Goal: Information Seeking & Learning: Check status

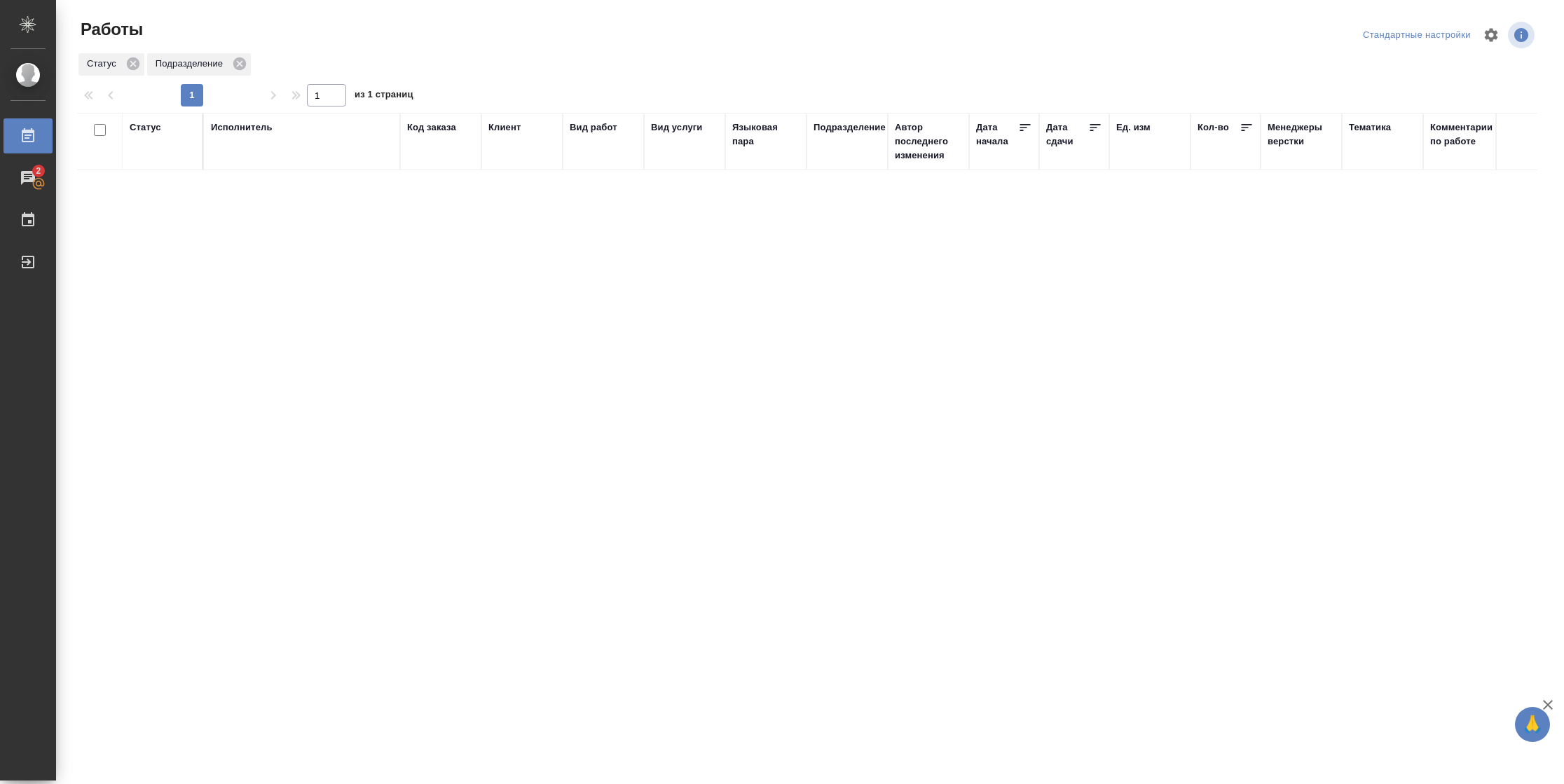
click at [150, 126] on div "Статус" at bounding box center [145, 127] width 32 height 14
click at [155, 172] on icon at bounding box center [155, 168] width 10 height 10
drag, startPoint x: 838, startPoint y: 172, endPoint x: 921, endPoint y: 193, distance: 85.6
click at [838, 171] on icon at bounding box center [841, 168] width 10 height 10
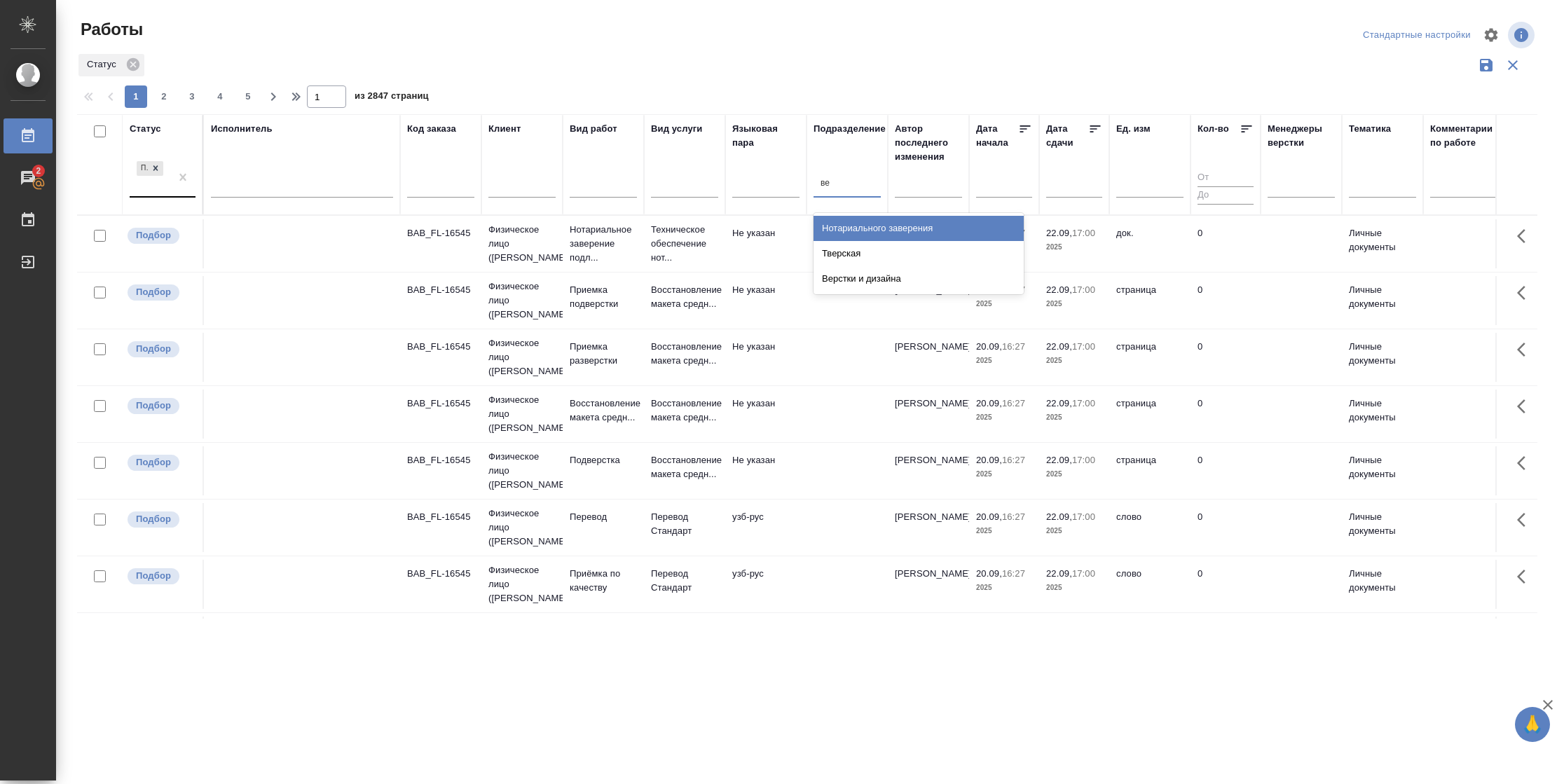
type input "вер"
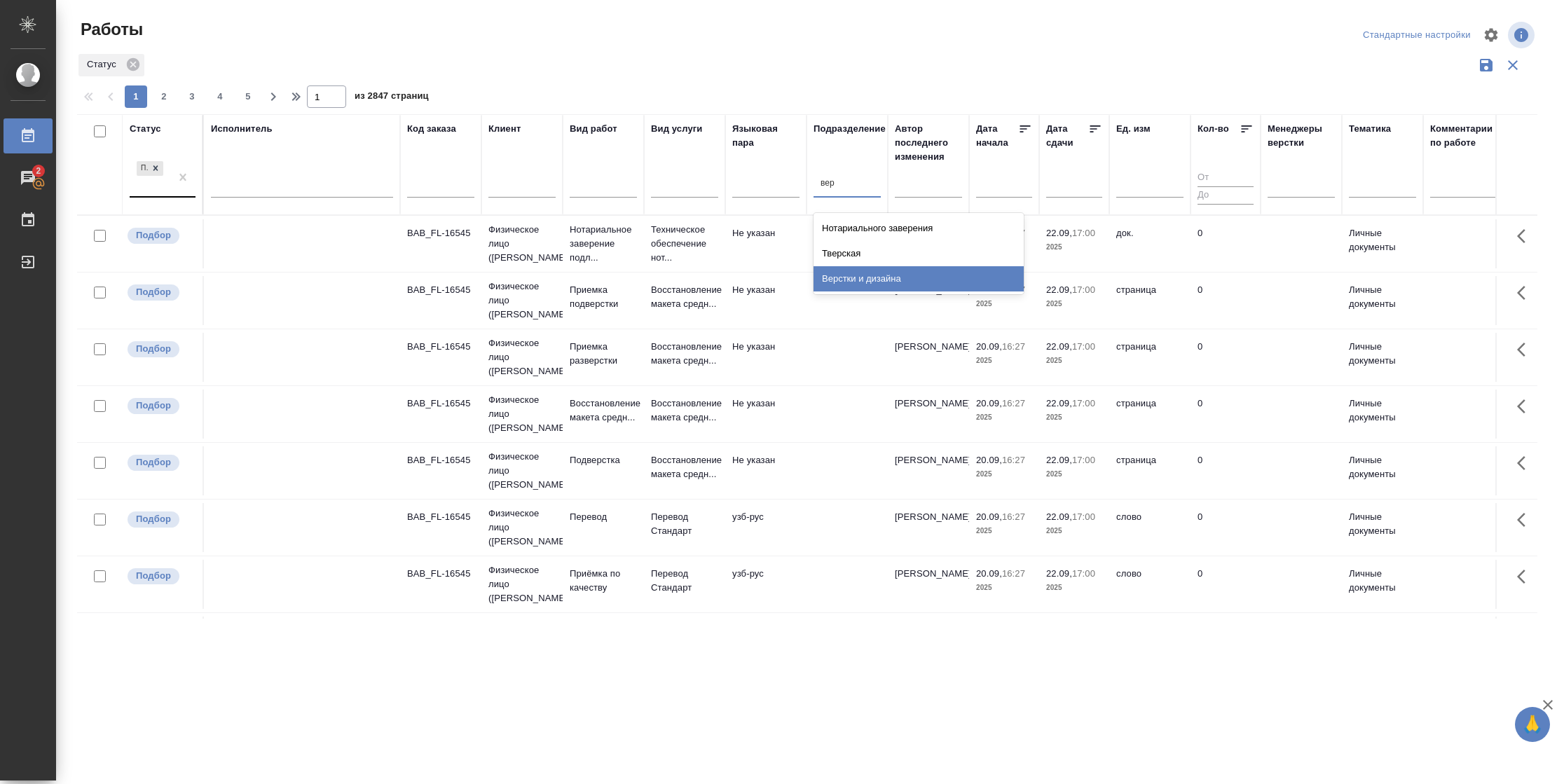
click at [846, 272] on div "Верстки и дизайна" at bounding box center [919, 279] width 211 height 26
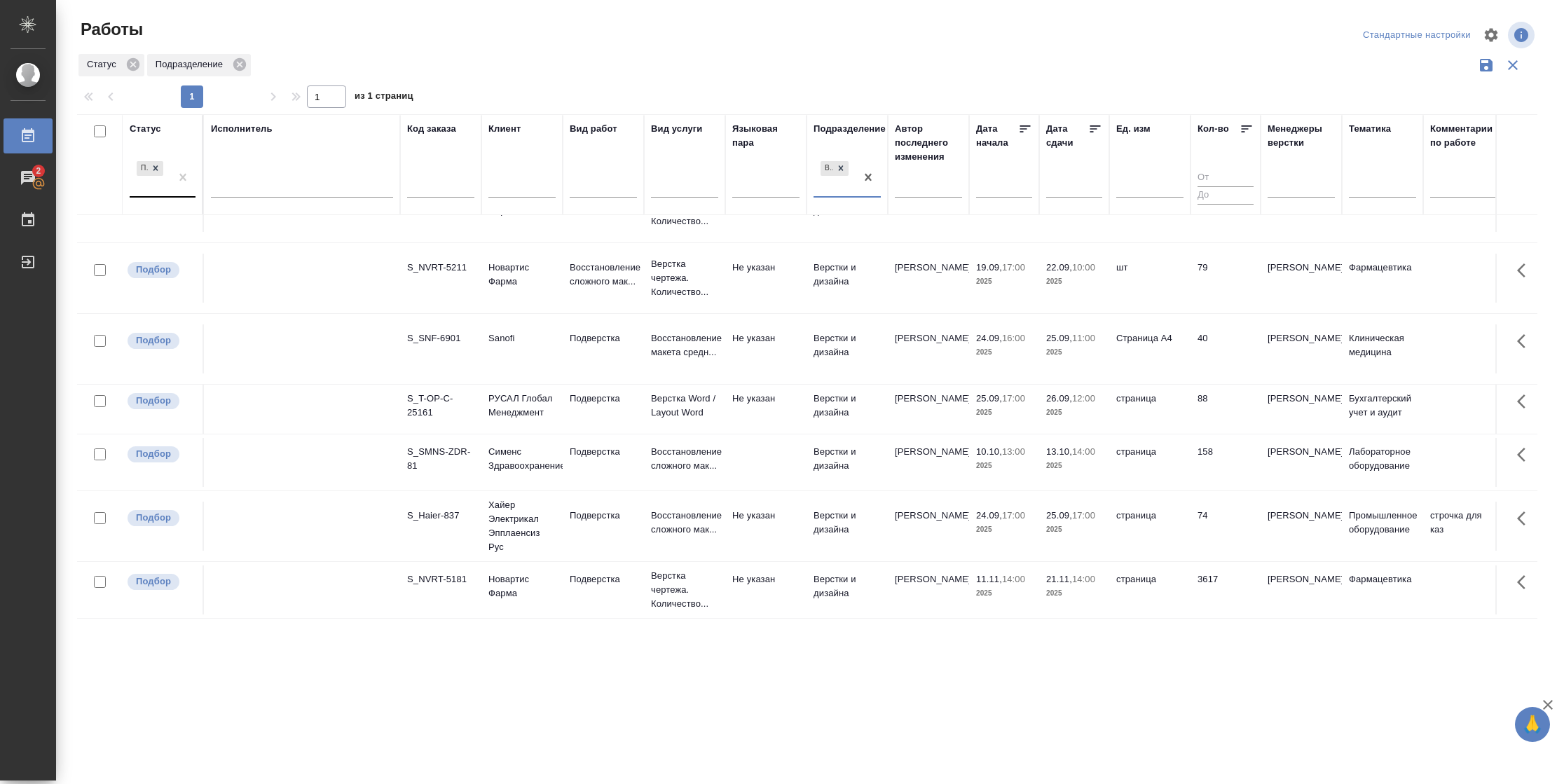
scroll to position [351, 0]
click at [1150, 391] on td "страница" at bounding box center [1150, 409] width 81 height 49
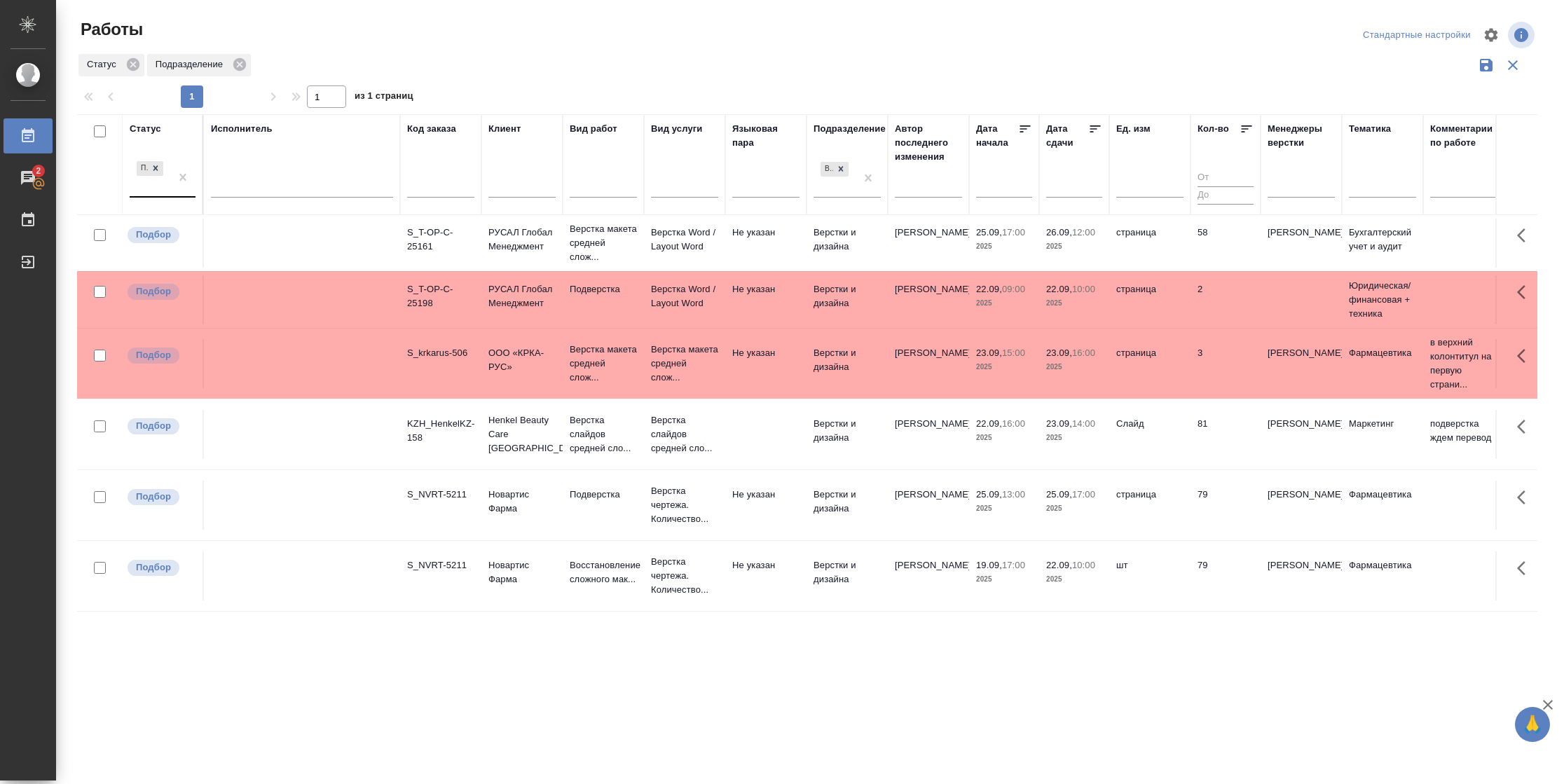
scroll to position [0, 0]
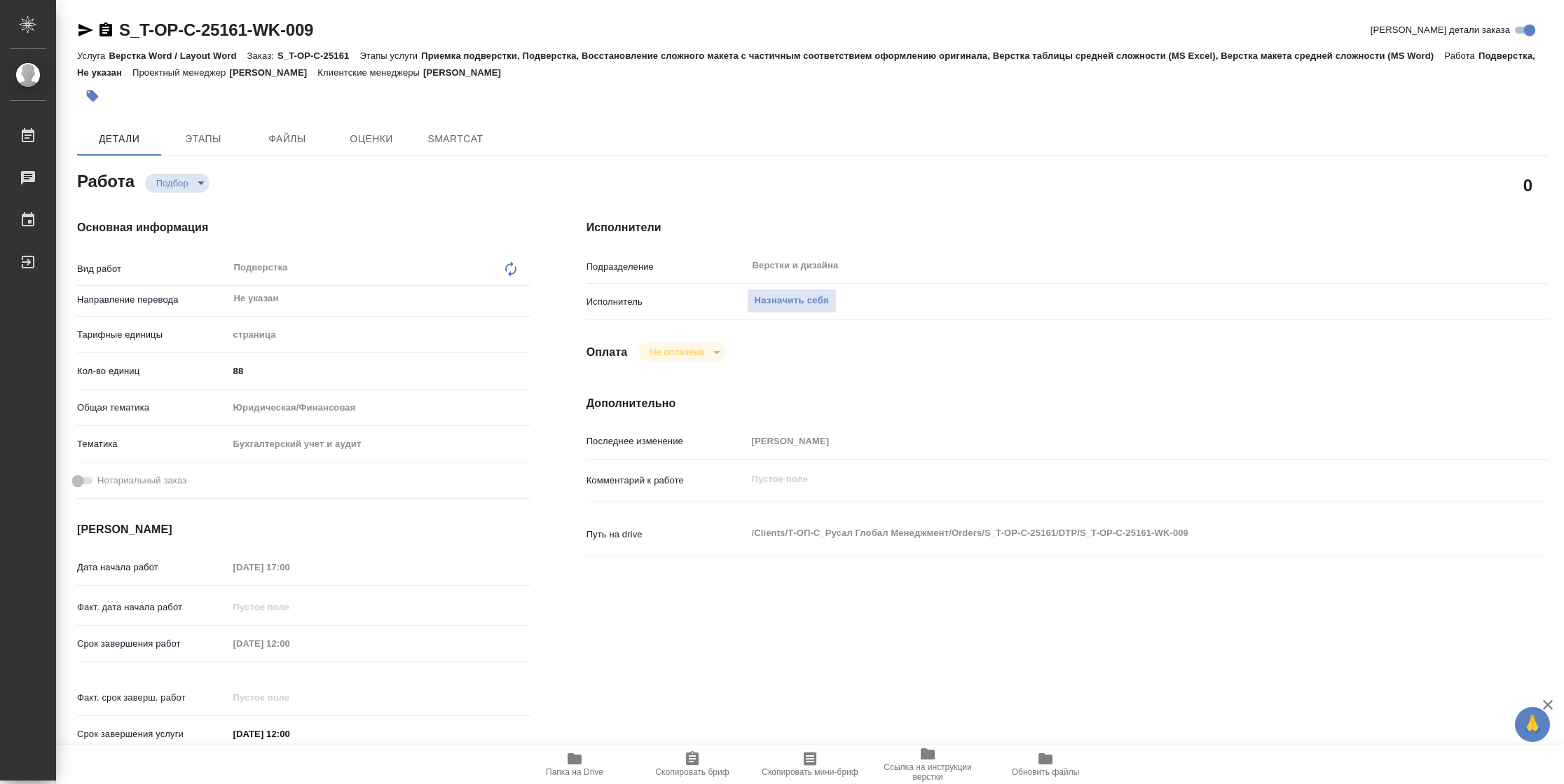
type textarea "x"
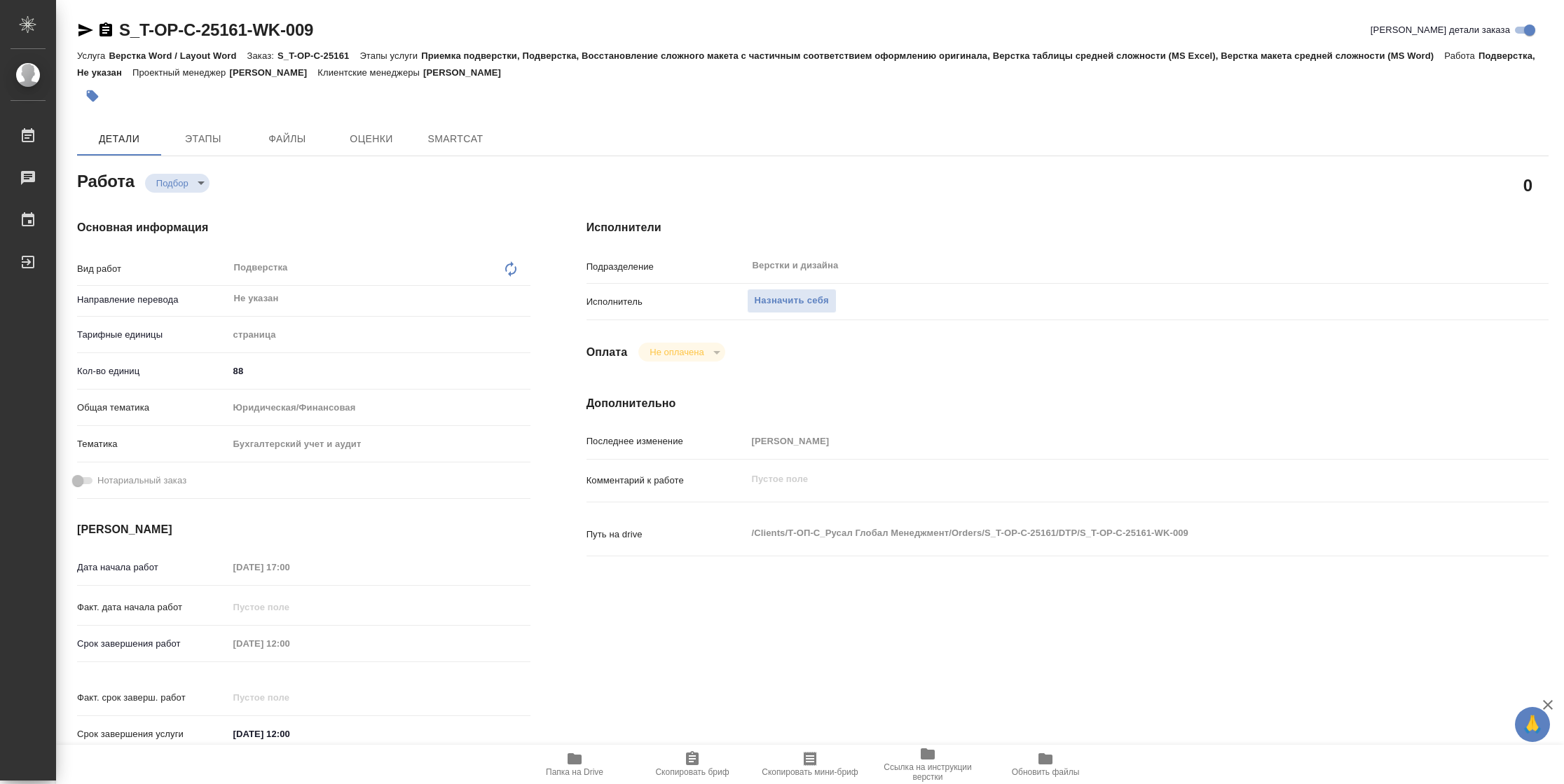
type textarea "x"
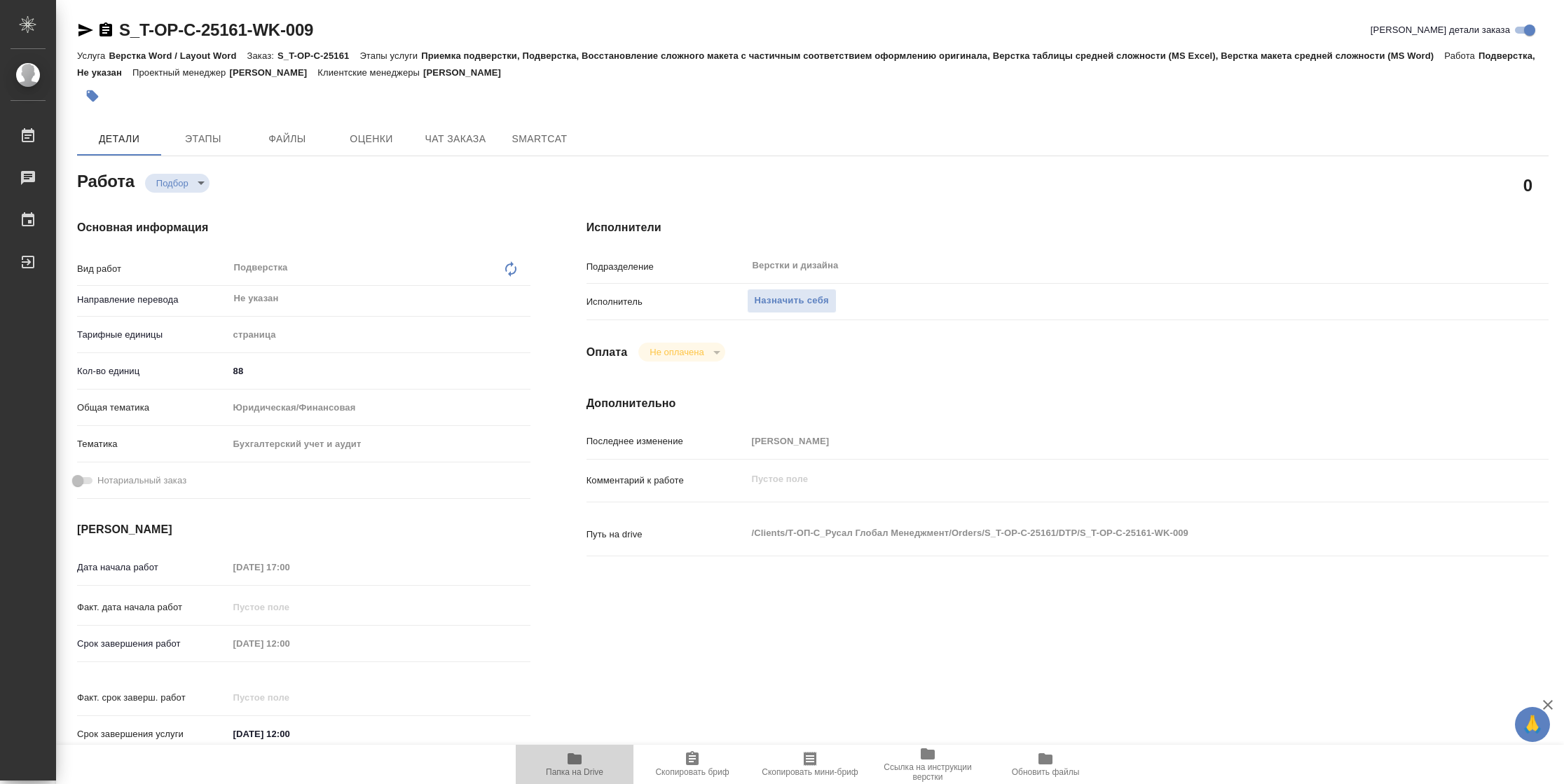
click at [578, 759] on icon "button" at bounding box center [574, 758] width 14 height 11
type textarea "x"
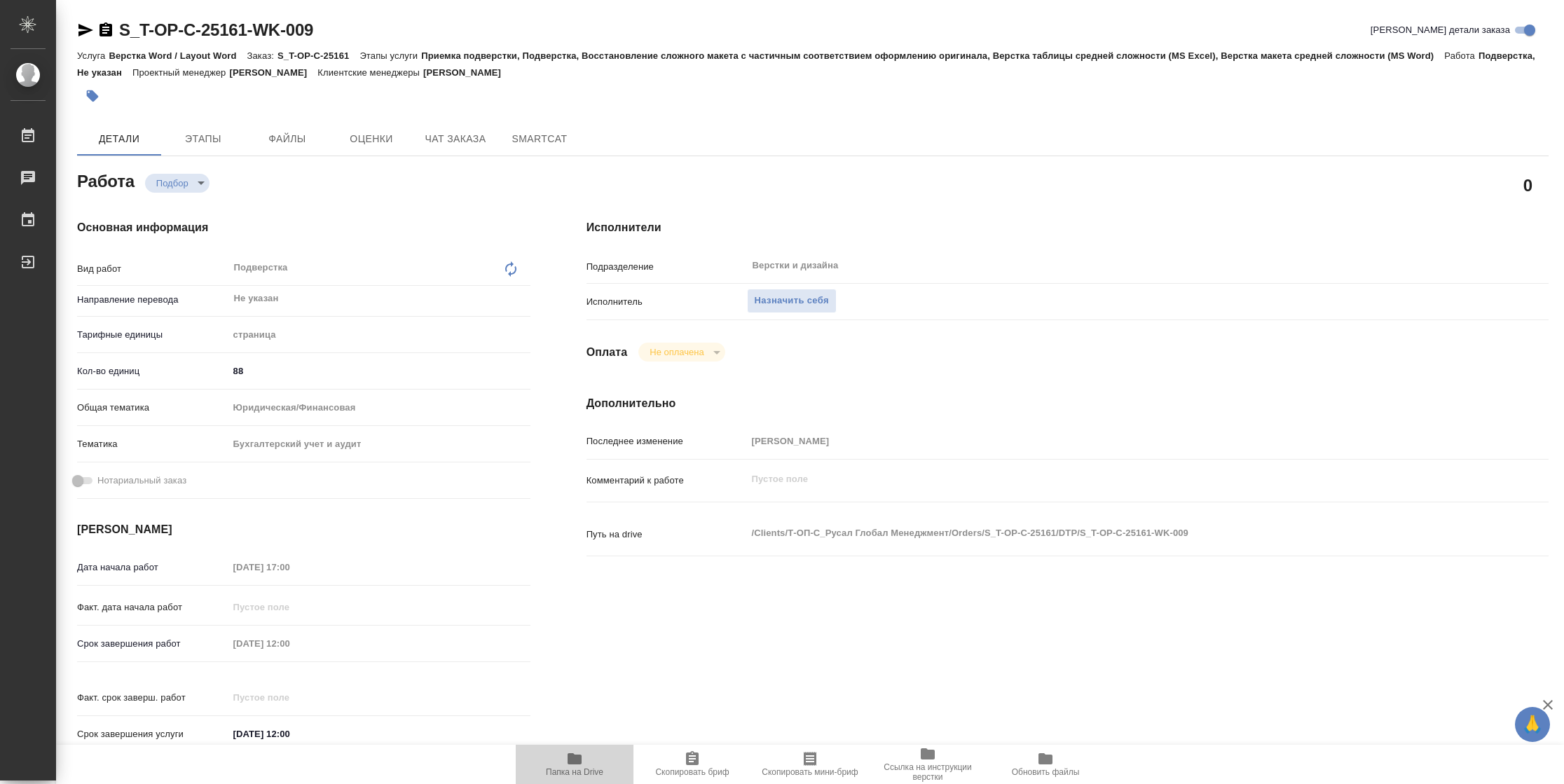
type textarea "x"
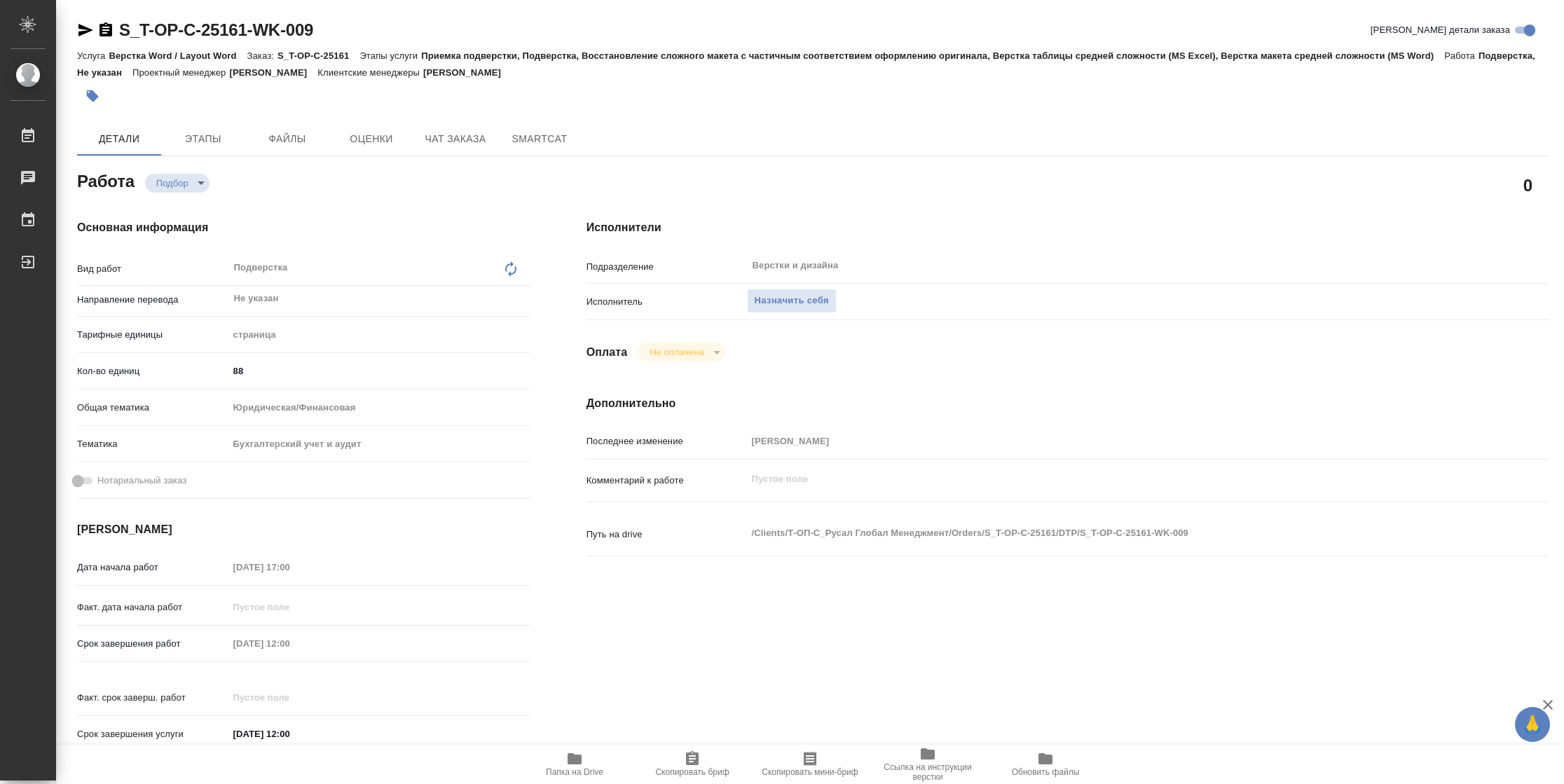
type textarea "x"
